Goal: Download file/media

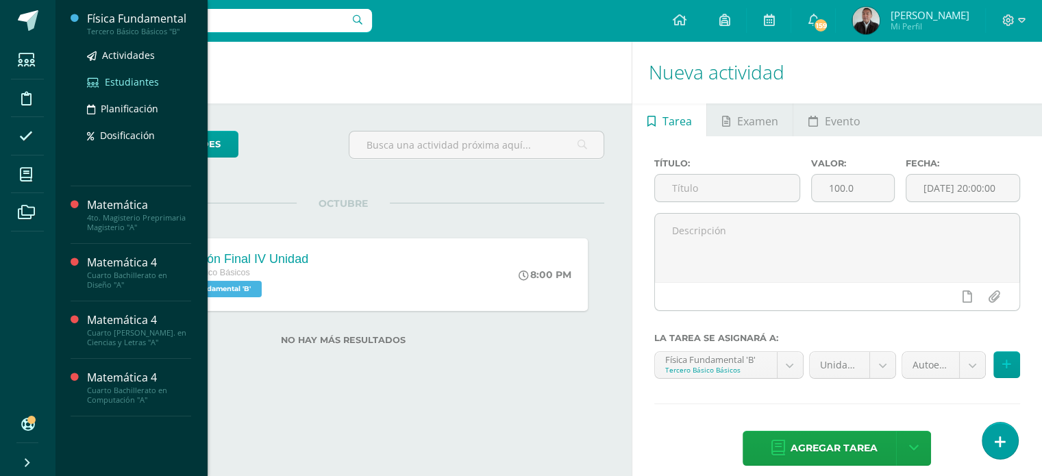
click at [129, 82] on span "Estudiantes" at bounding box center [132, 81] width 54 height 13
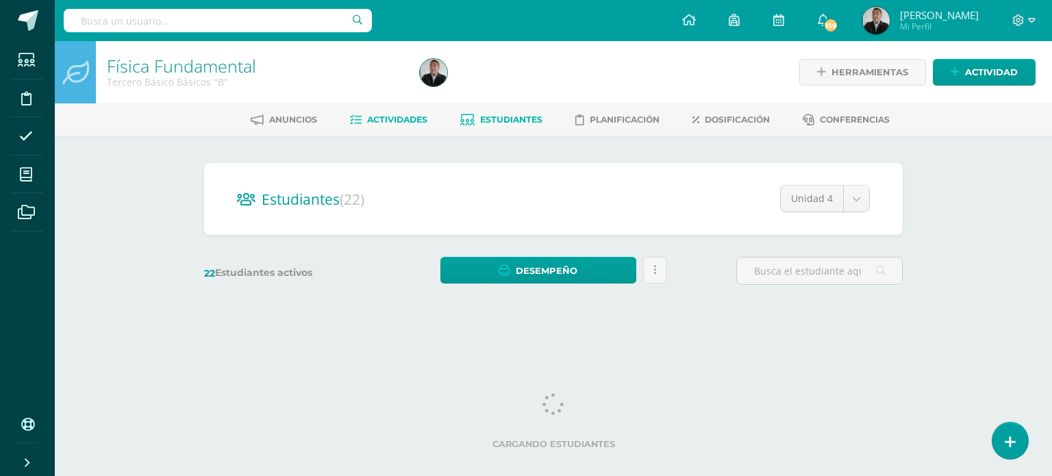
click at [388, 121] on span "Actividades" at bounding box center [397, 119] width 60 height 10
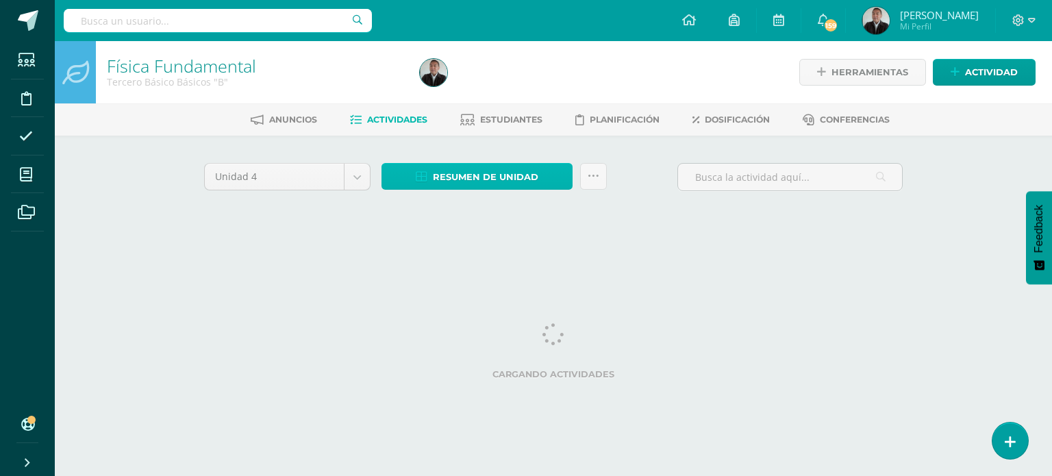
click at [460, 179] on span "Resumen de unidad" at bounding box center [485, 176] width 105 height 25
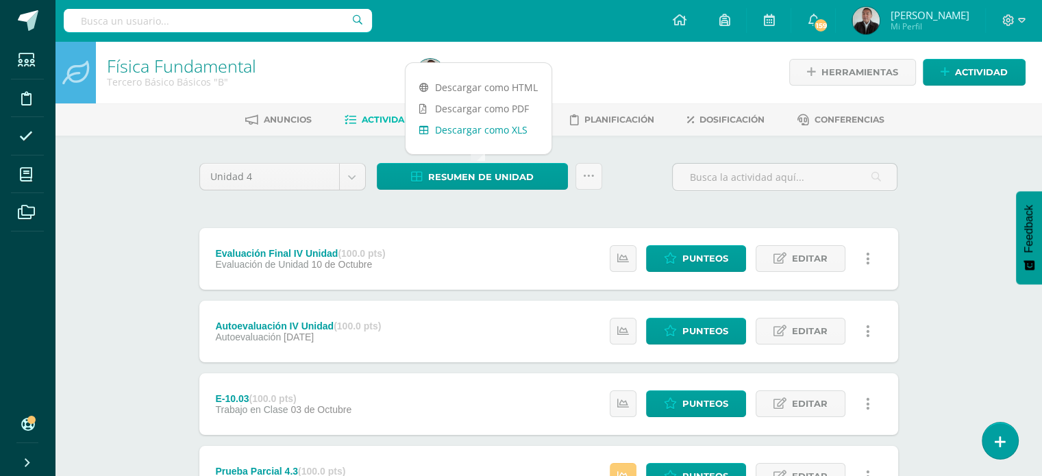
click at [477, 128] on link "Descargar como XLS" at bounding box center [479, 129] width 146 height 21
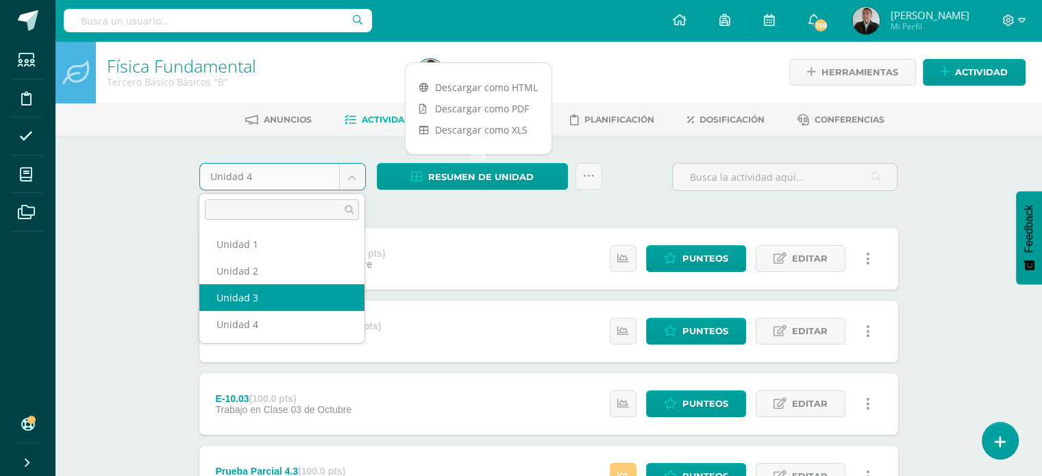
select select "Unidad 3"
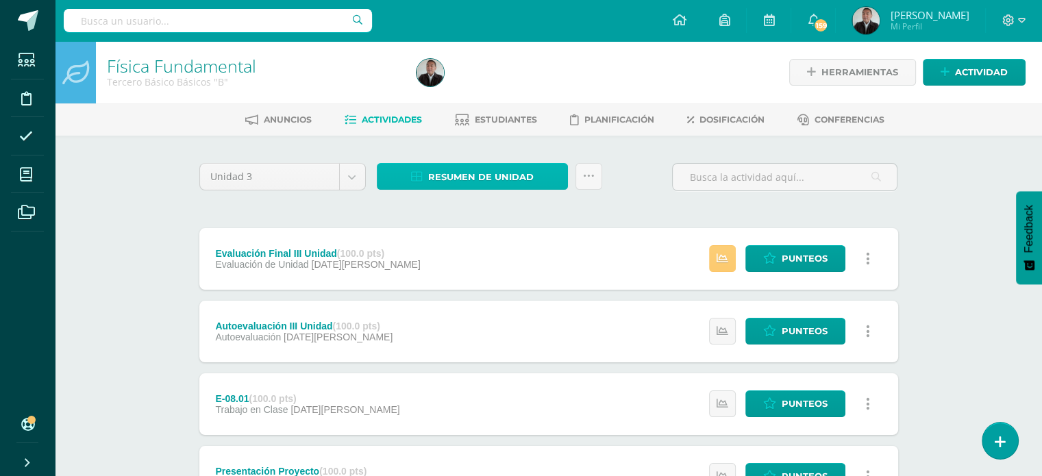
click at [449, 175] on span "Resumen de unidad" at bounding box center [480, 176] width 105 height 25
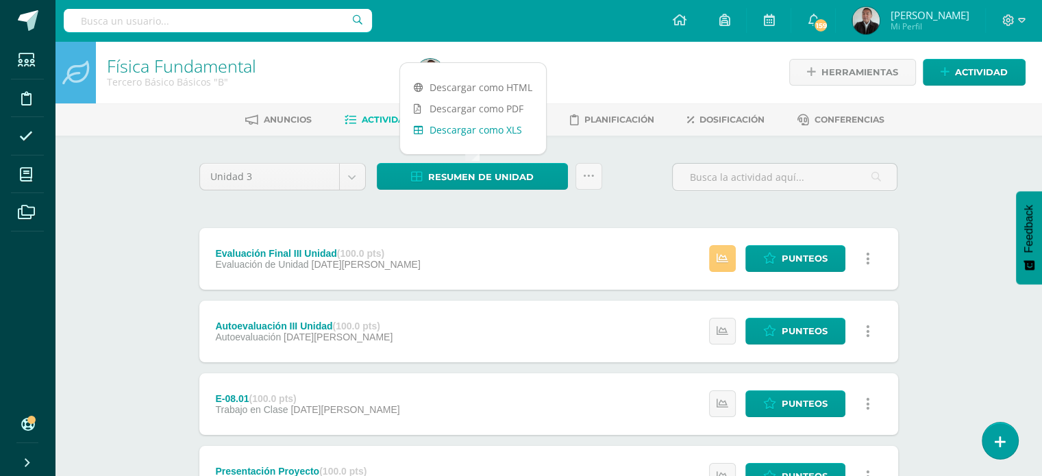
click at [471, 132] on link "Descargar como XLS" at bounding box center [473, 129] width 146 height 21
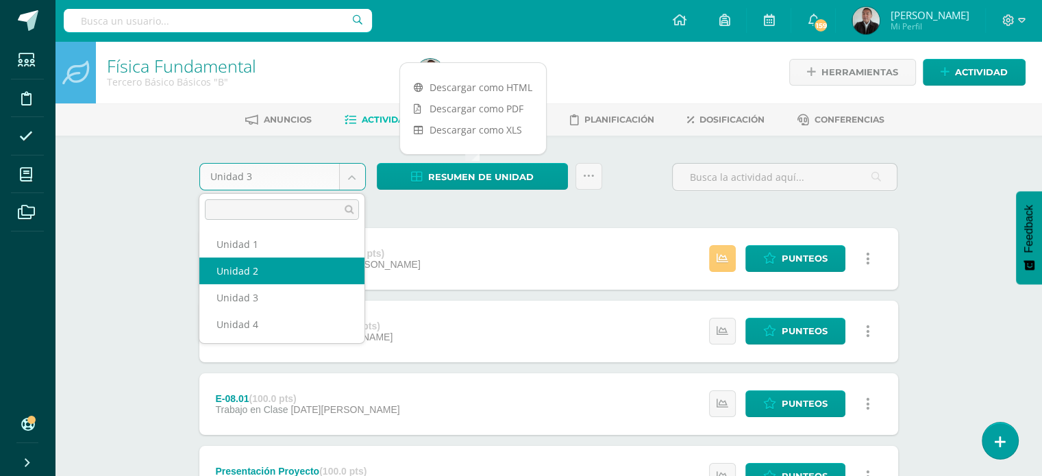
select select "Unidad 2"
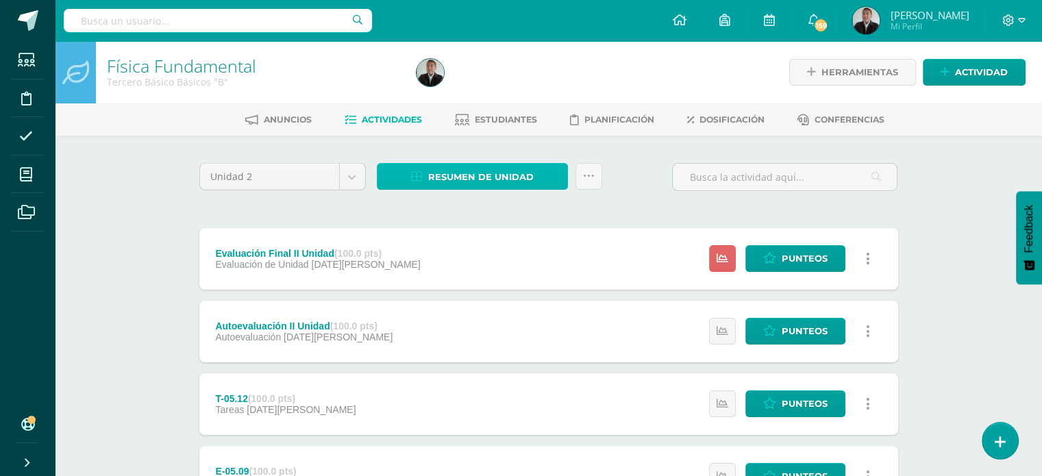
click at [482, 177] on span "Resumen de unidad" at bounding box center [480, 176] width 105 height 25
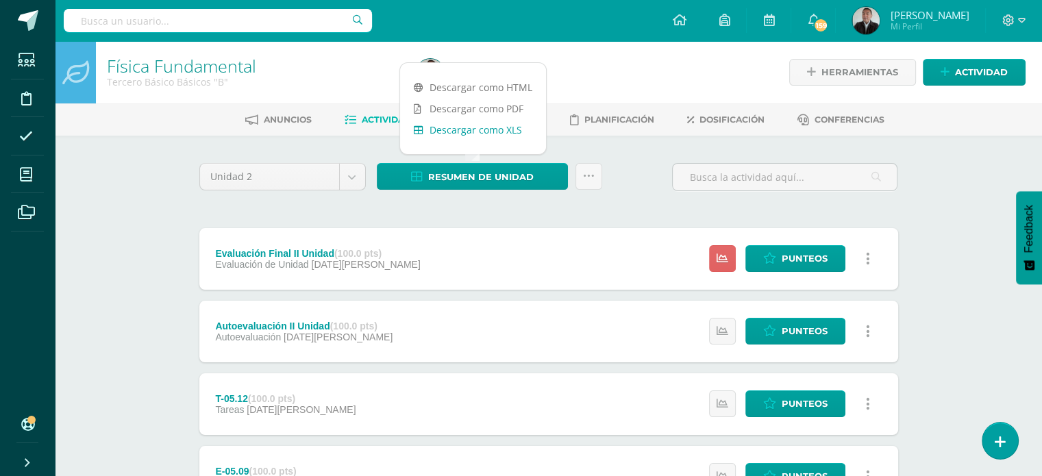
click at [476, 131] on link "Descargar como XLS" at bounding box center [473, 129] width 146 height 21
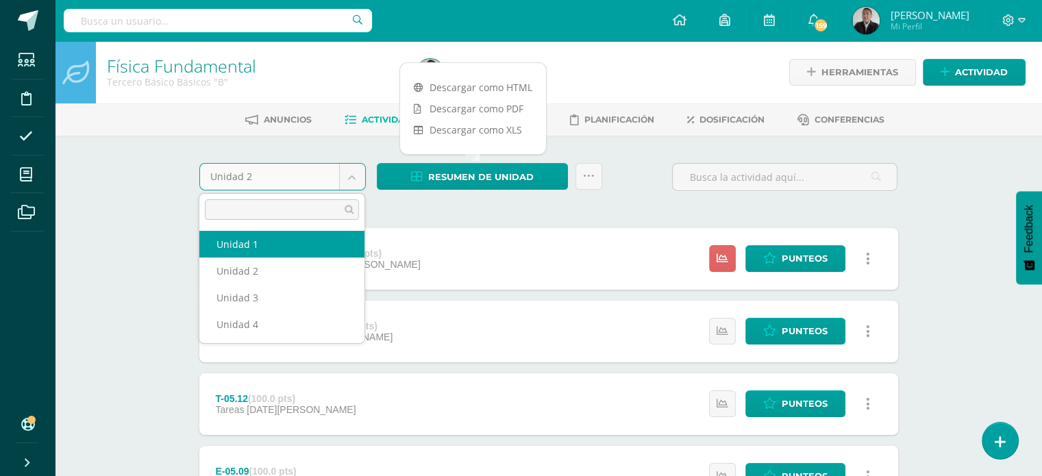
select select "Unidad 1"
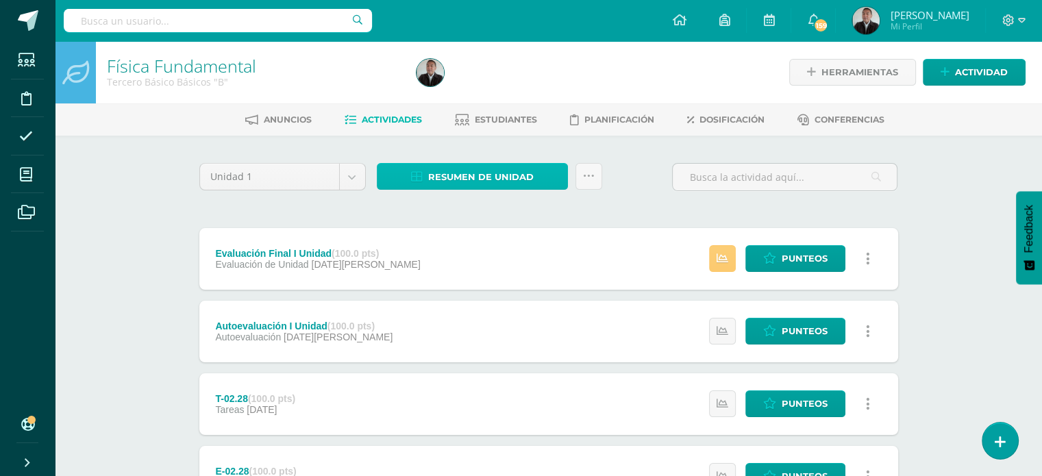
click at [495, 179] on span "Resumen de unidad" at bounding box center [480, 176] width 105 height 25
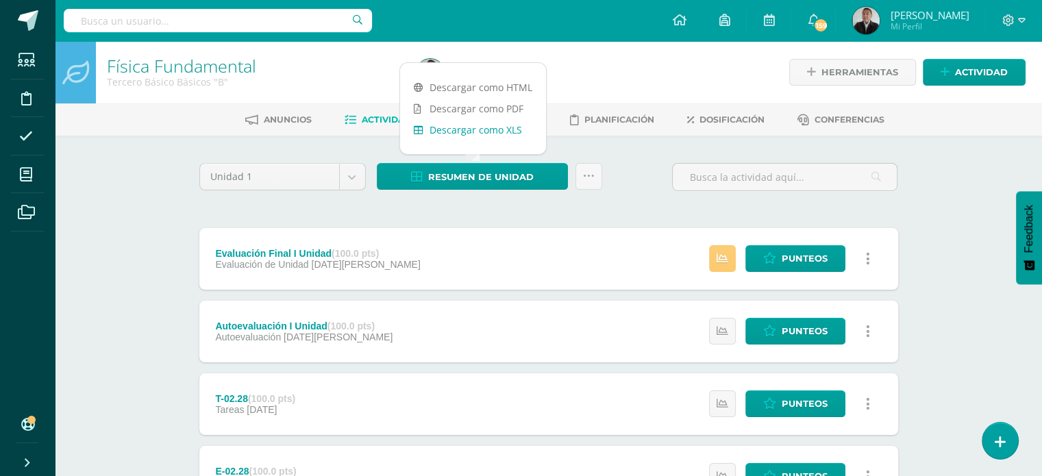
click at [486, 128] on link "Descargar como XLS" at bounding box center [473, 129] width 146 height 21
drag, startPoint x: 545, startPoint y: 208, endPoint x: 536, endPoint y: 208, distance: 9.6
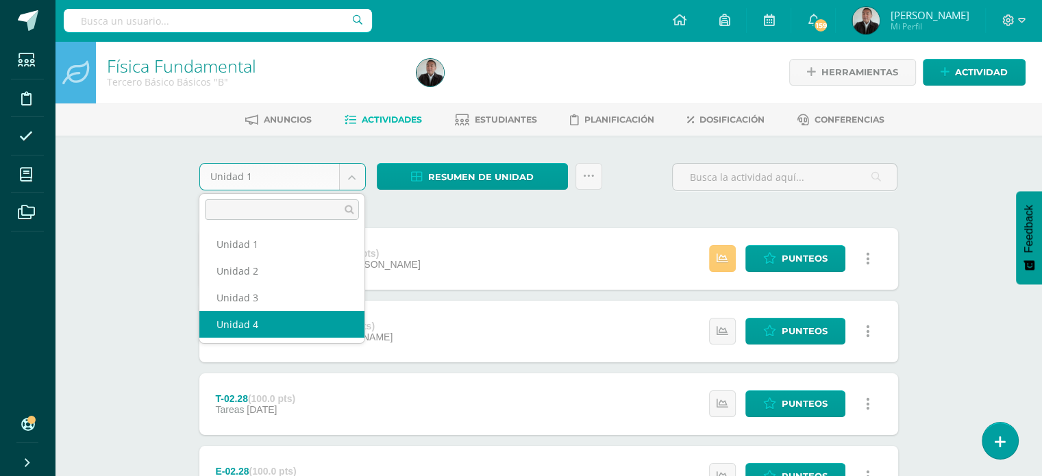
select select "Unidad 4"
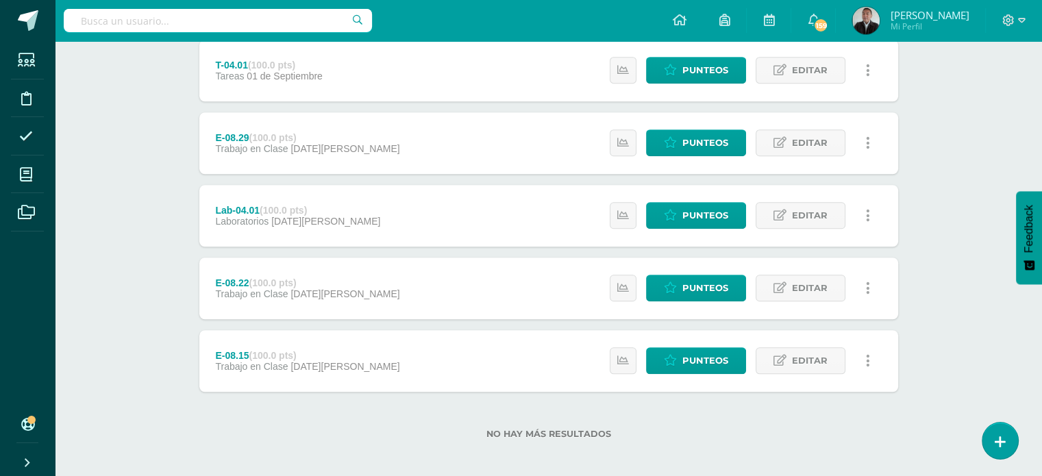
scroll to position [1066, 0]
